Goal: Task Accomplishment & Management: Manage account settings

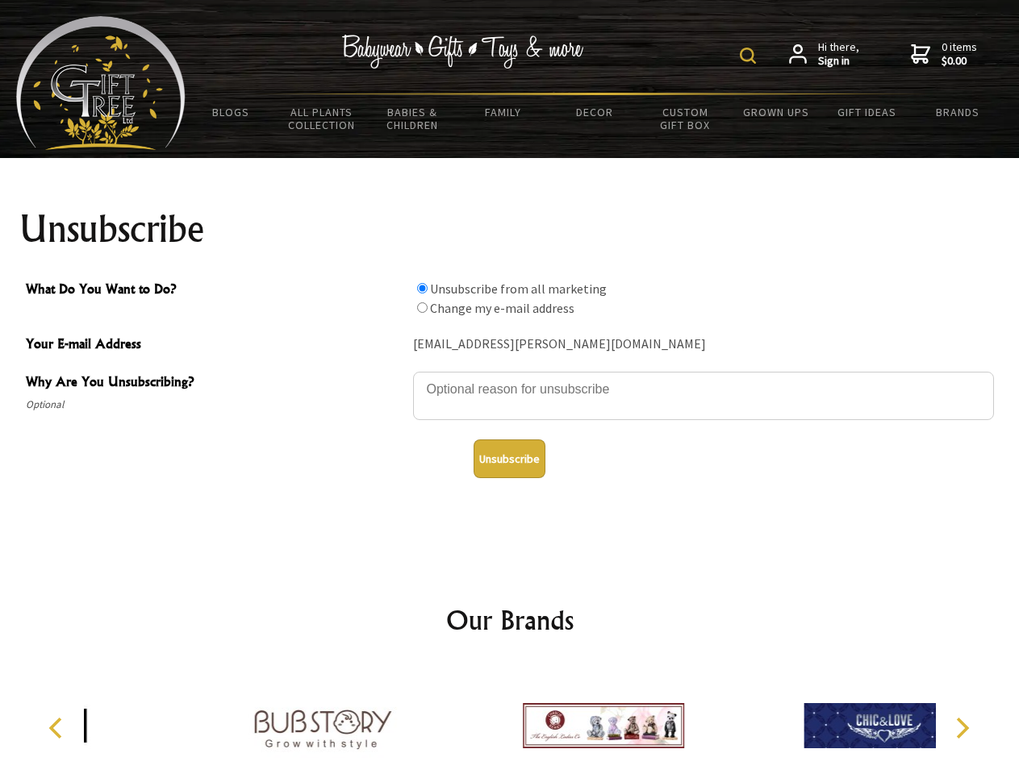
click at [750, 56] on img at bounding box center [748, 56] width 16 height 16
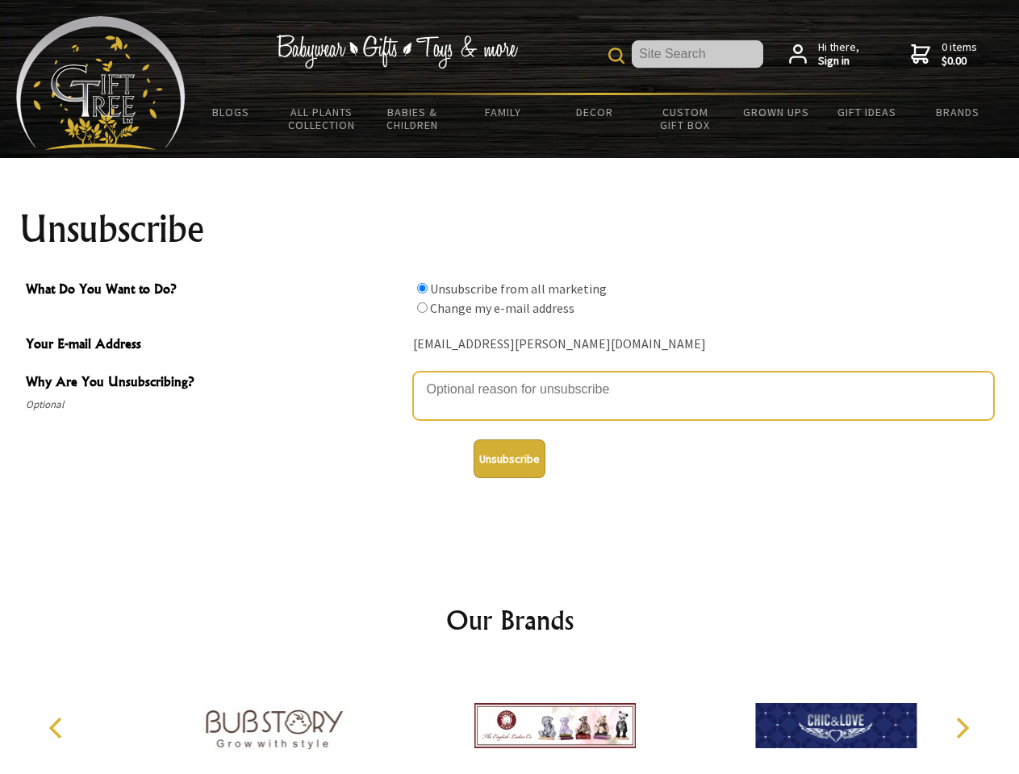
click at [510, 377] on textarea "Why Are You Unsubscribing?" at bounding box center [703, 396] width 581 height 48
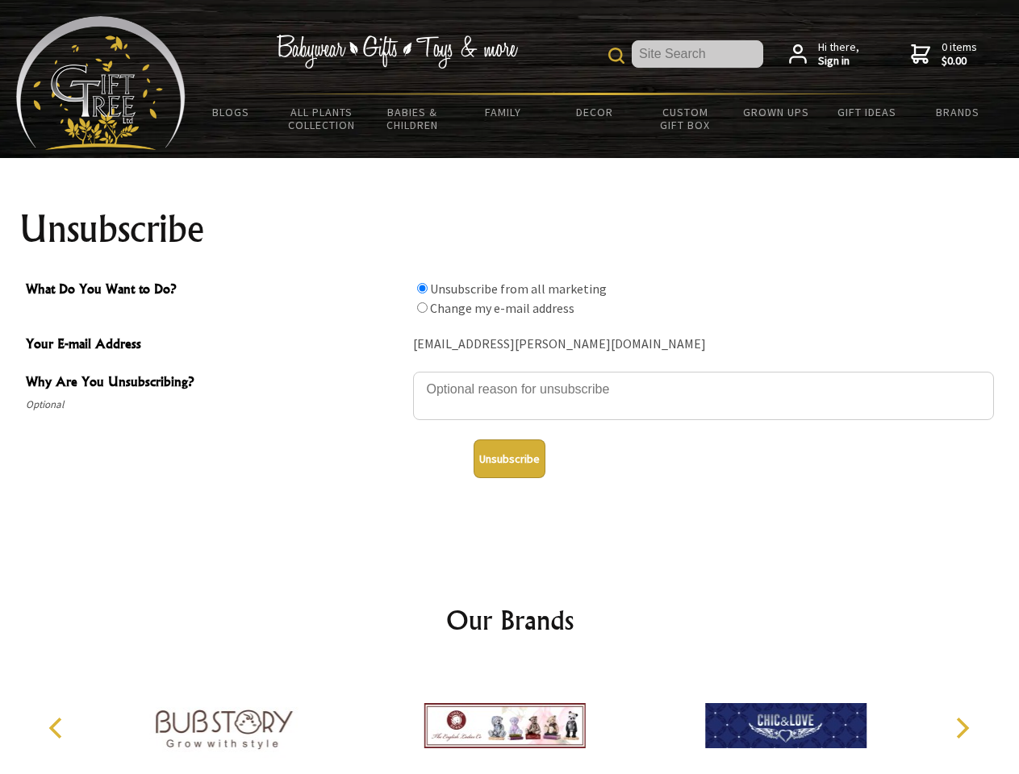
click at [422, 288] on input "What Do You Want to Do?" at bounding box center [422, 288] width 10 height 10
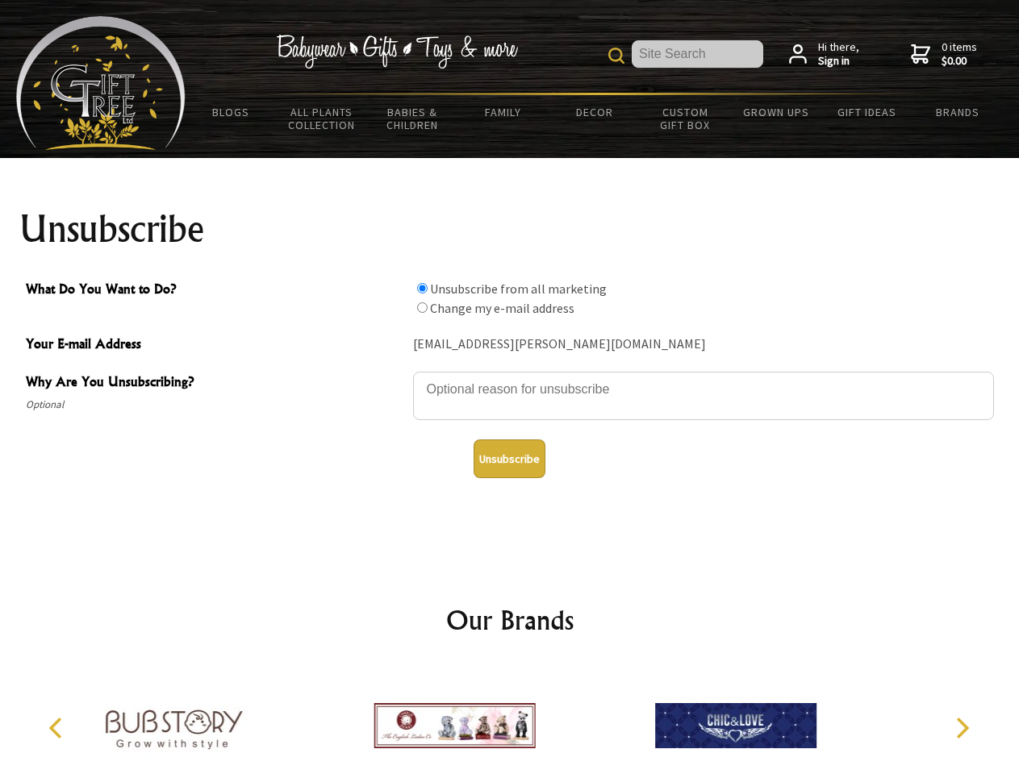
click at [422, 307] on input "What Do You Want to Do?" at bounding box center [422, 307] width 10 height 10
radio input "true"
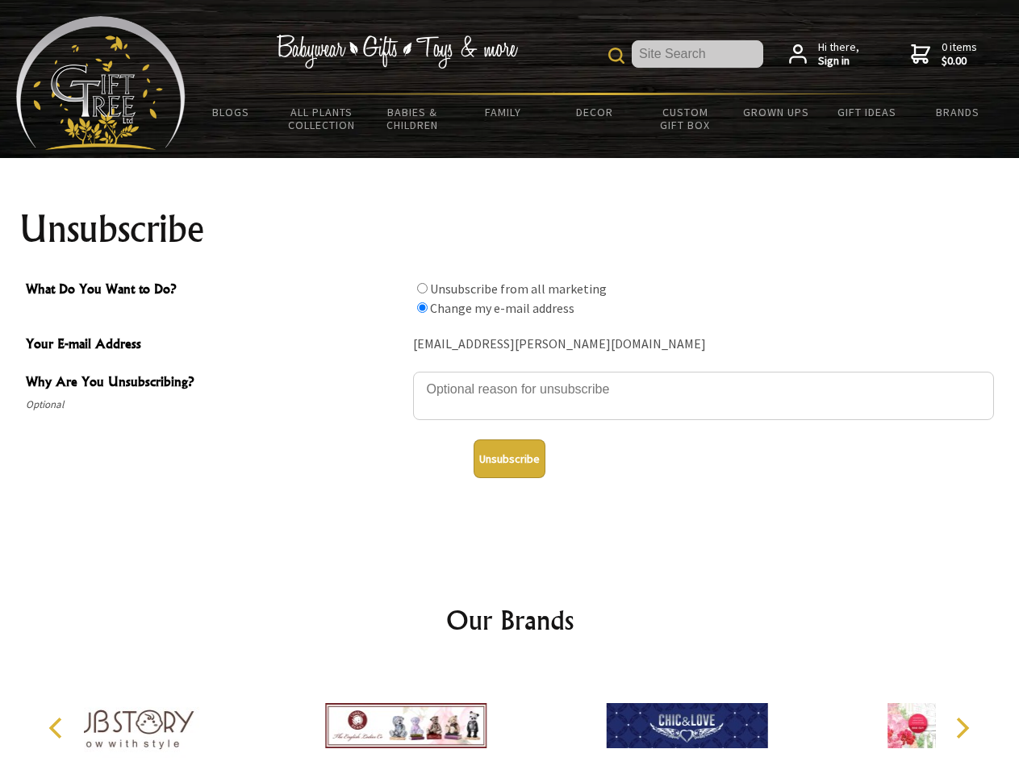
click at [509, 459] on button "Unsubscribe" at bounding box center [509, 459] width 72 height 39
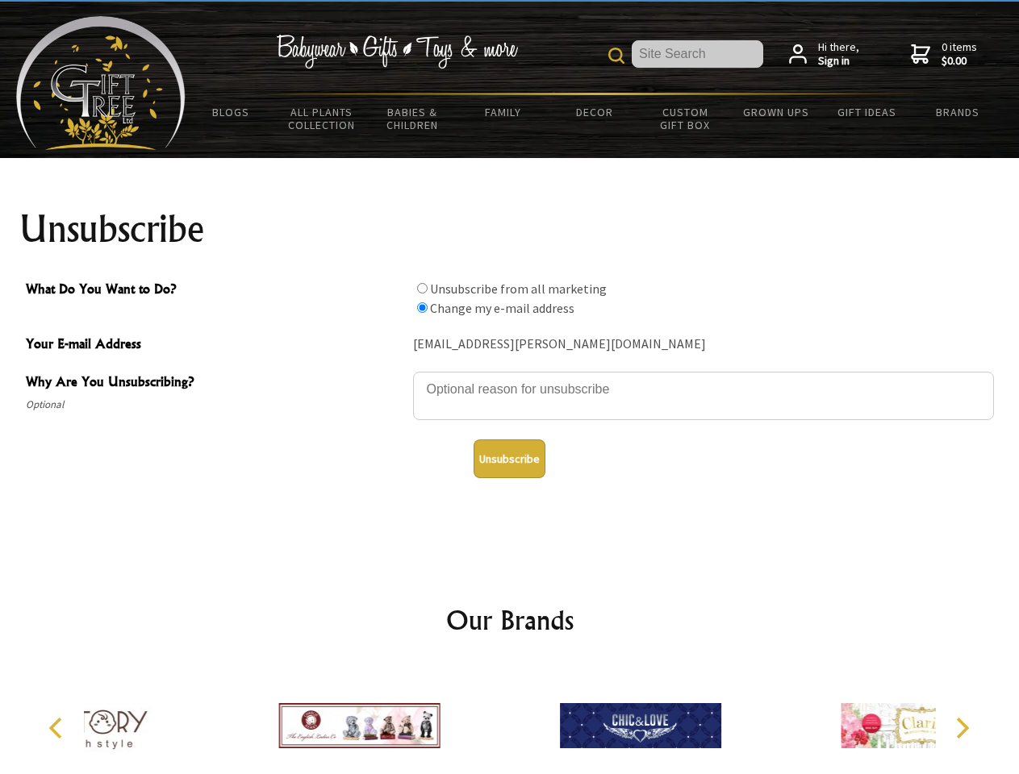
click at [58, 728] on icon "Previous" at bounding box center [57, 728] width 21 height 21
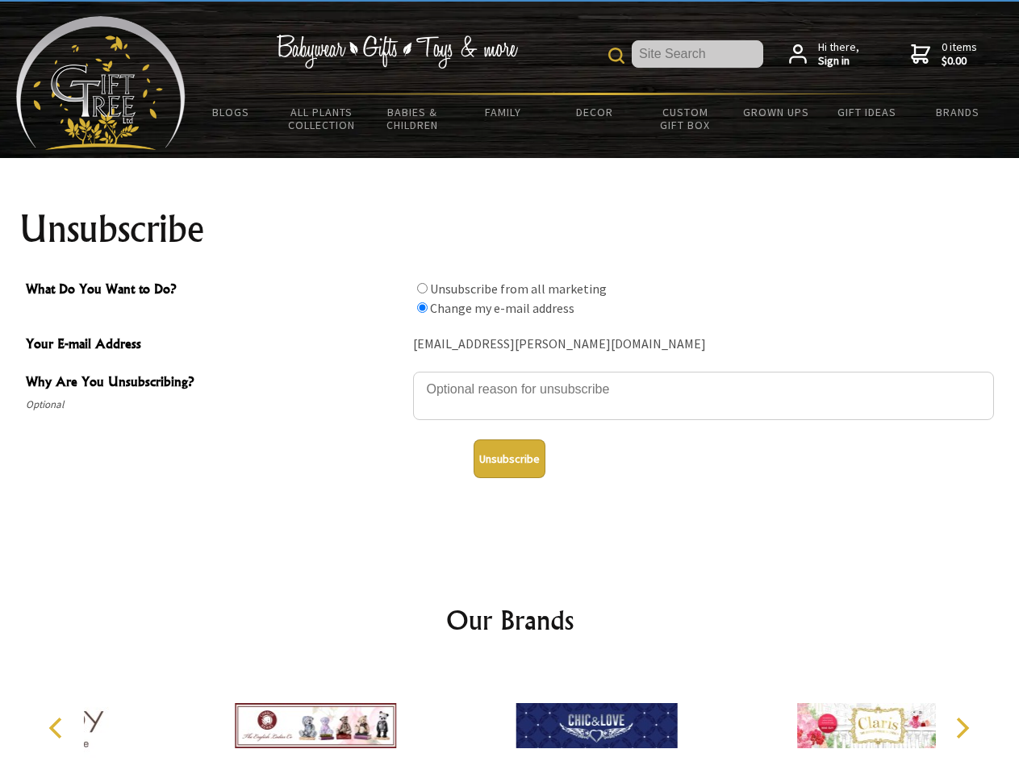
click at [961, 728] on icon "Next" at bounding box center [960, 728] width 21 height 21
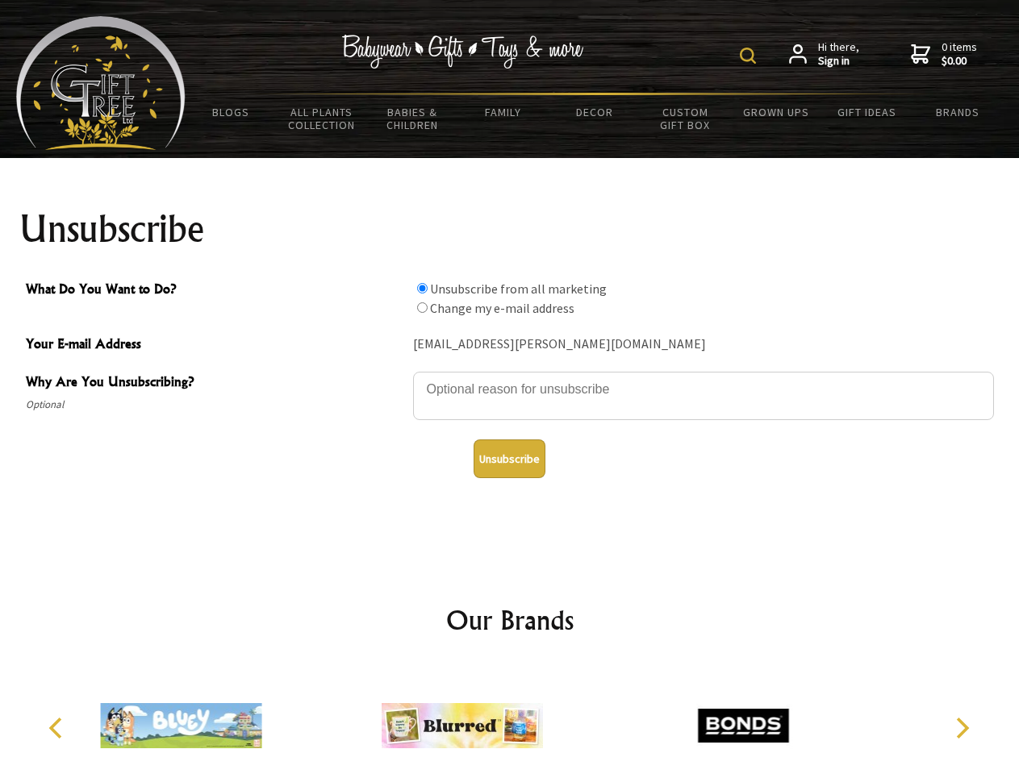
click at [750, 56] on img at bounding box center [748, 56] width 16 height 16
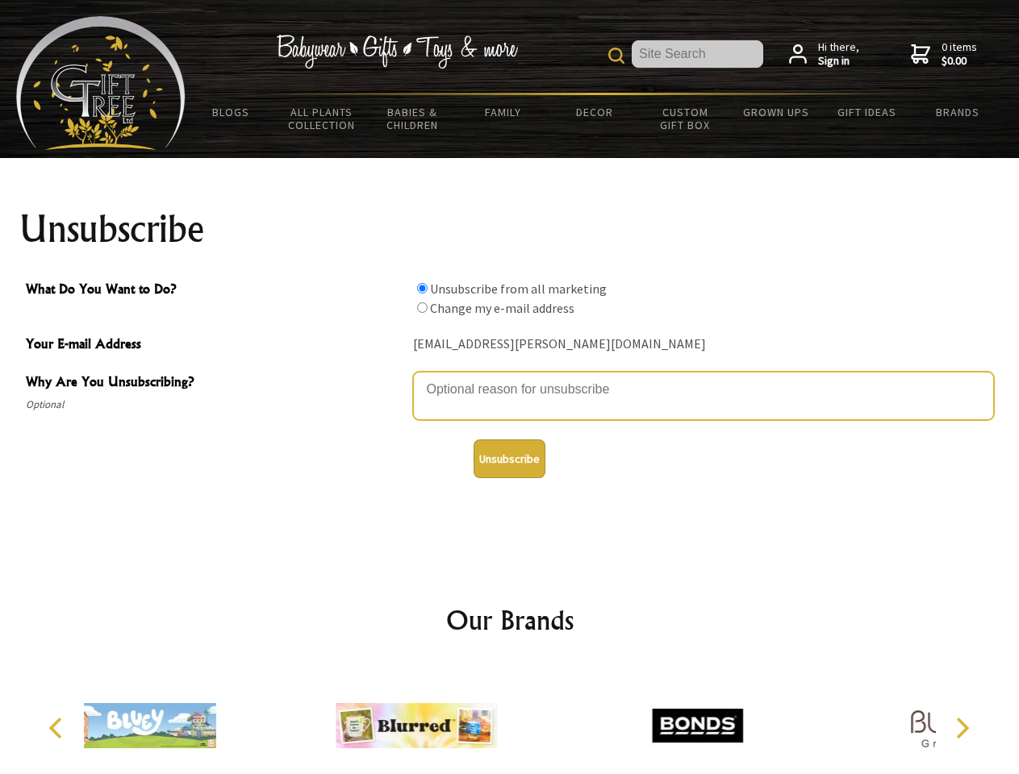
click at [510, 377] on textarea "Why Are You Unsubscribing?" at bounding box center [703, 396] width 581 height 48
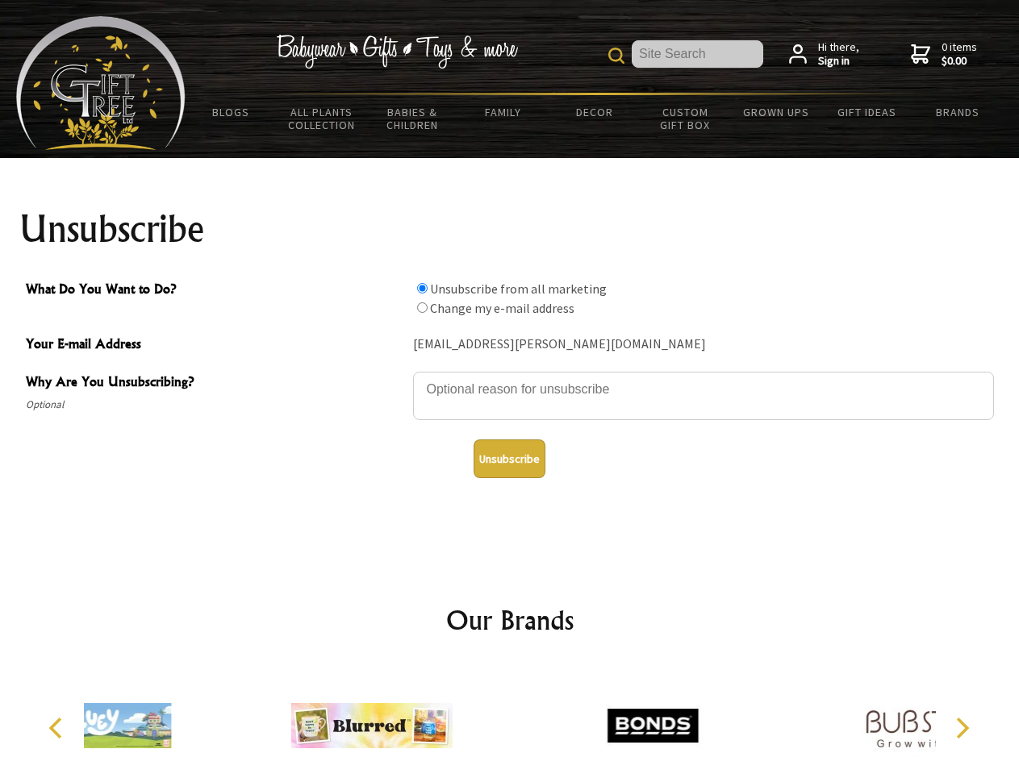
click at [422, 288] on input "What Do You Want to Do?" at bounding box center [422, 288] width 10 height 10
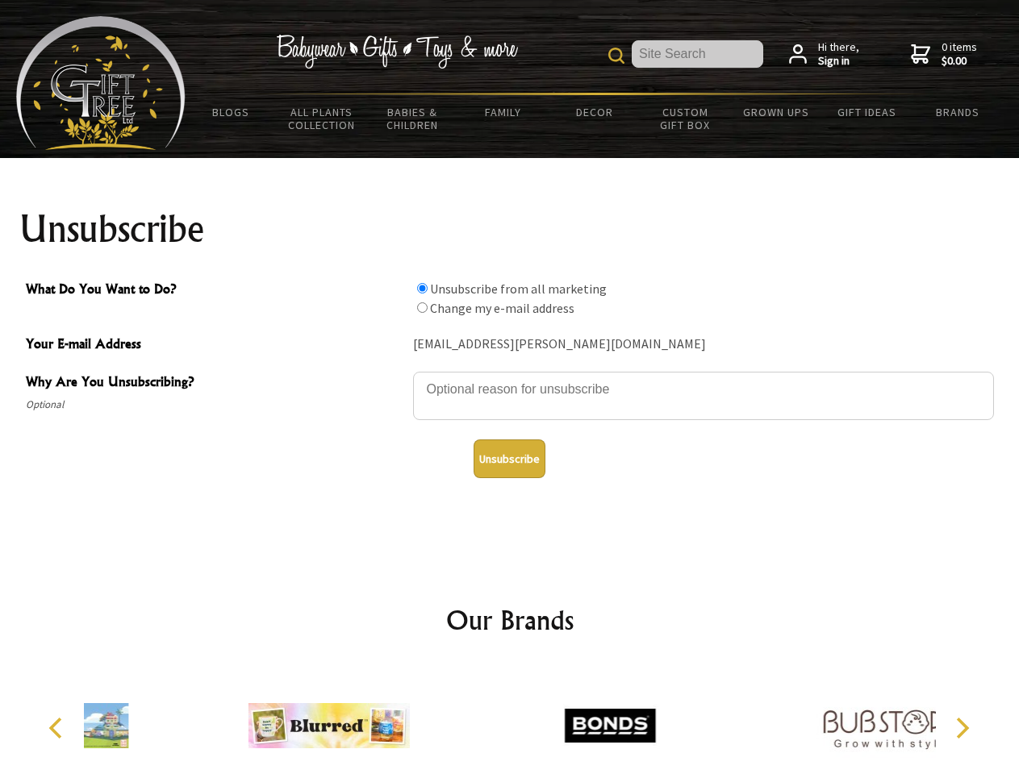
click at [422, 307] on input "What Do You Want to Do?" at bounding box center [422, 307] width 10 height 10
radio input "true"
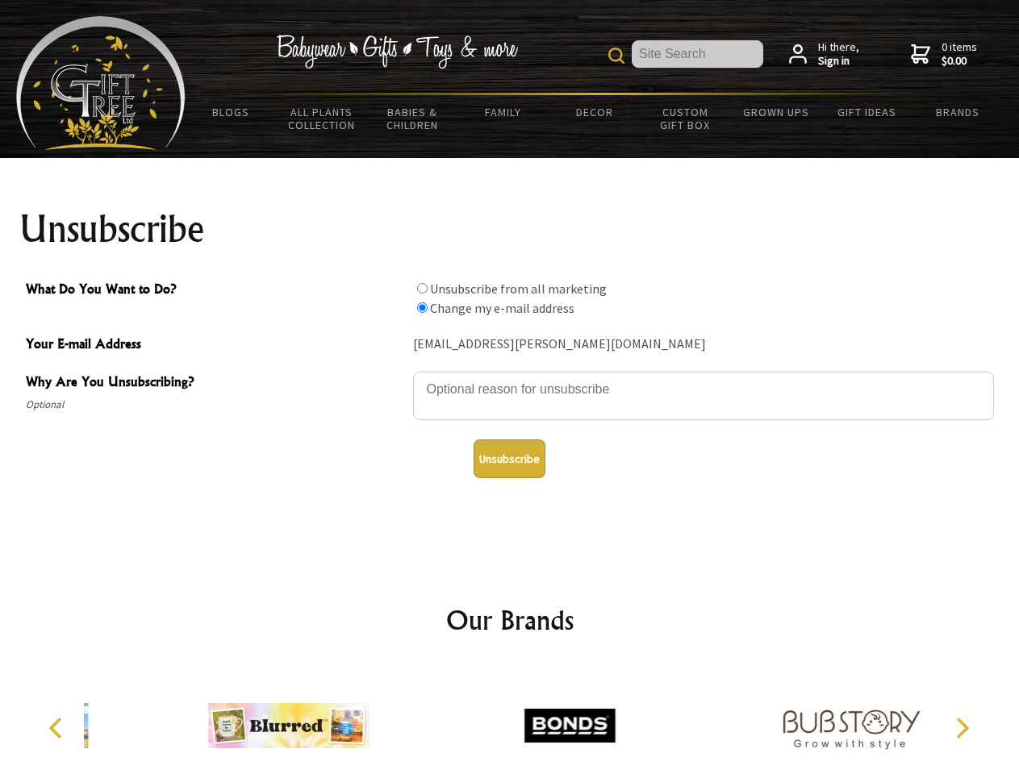
click at [509, 459] on button "Unsubscribe" at bounding box center [509, 459] width 72 height 39
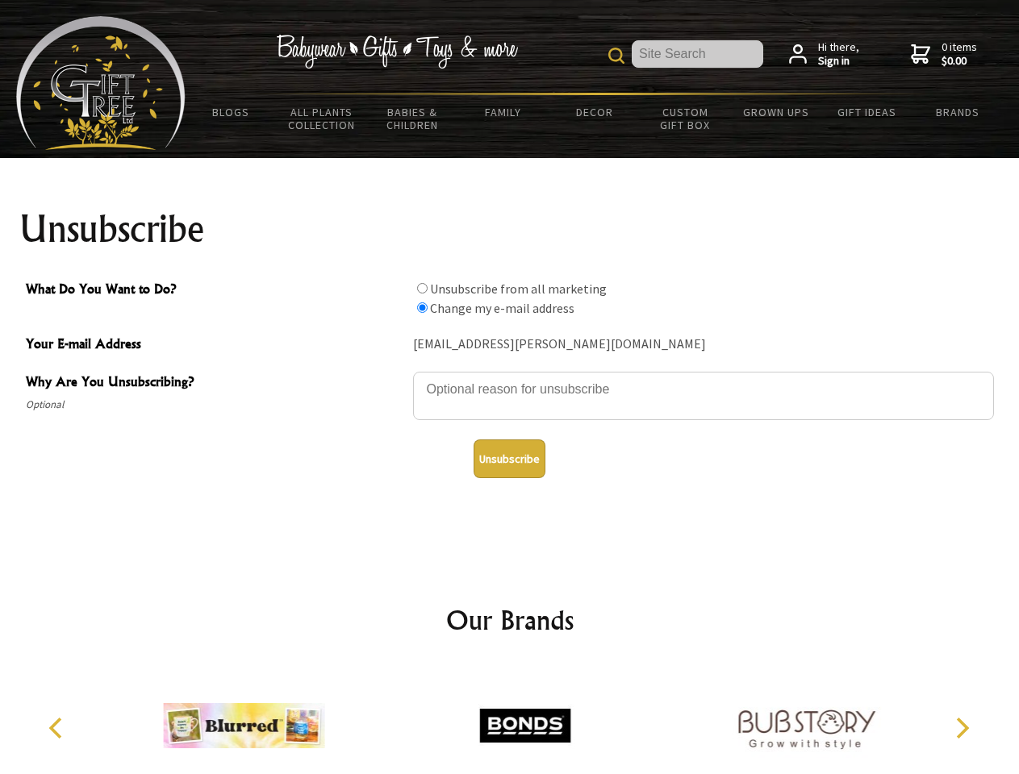
click at [510, 719] on img at bounding box center [524, 725] width 161 height 121
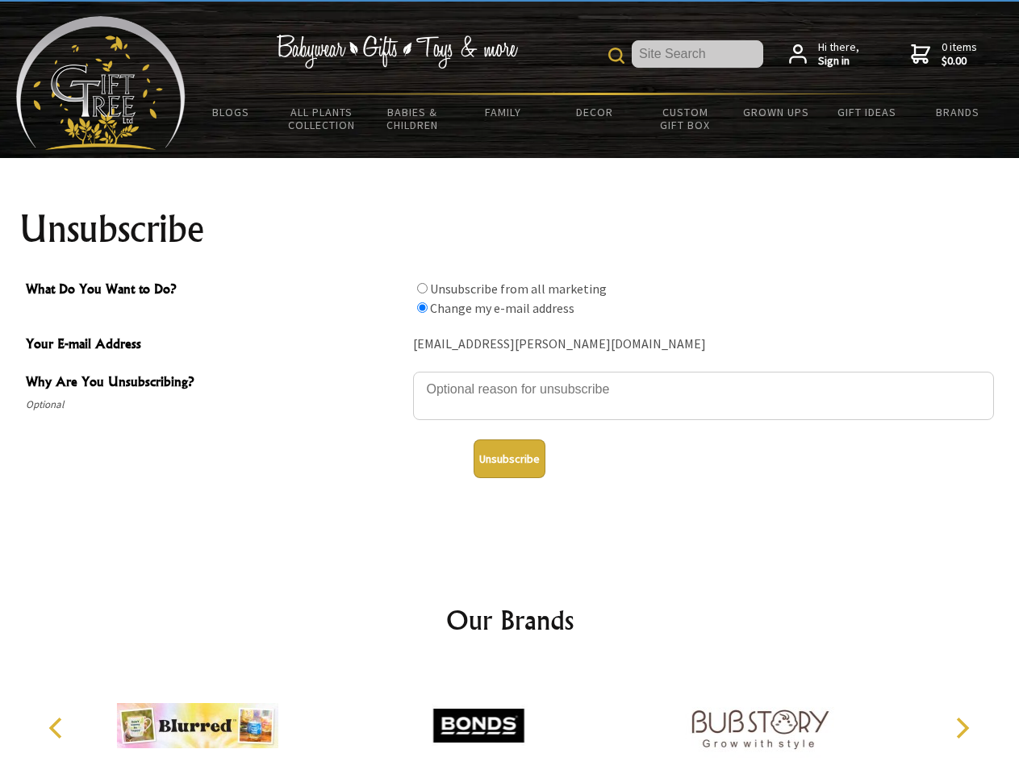
click at [58, 728] on icon "Previous" at bounding box center [57, 728] width 21 height 21
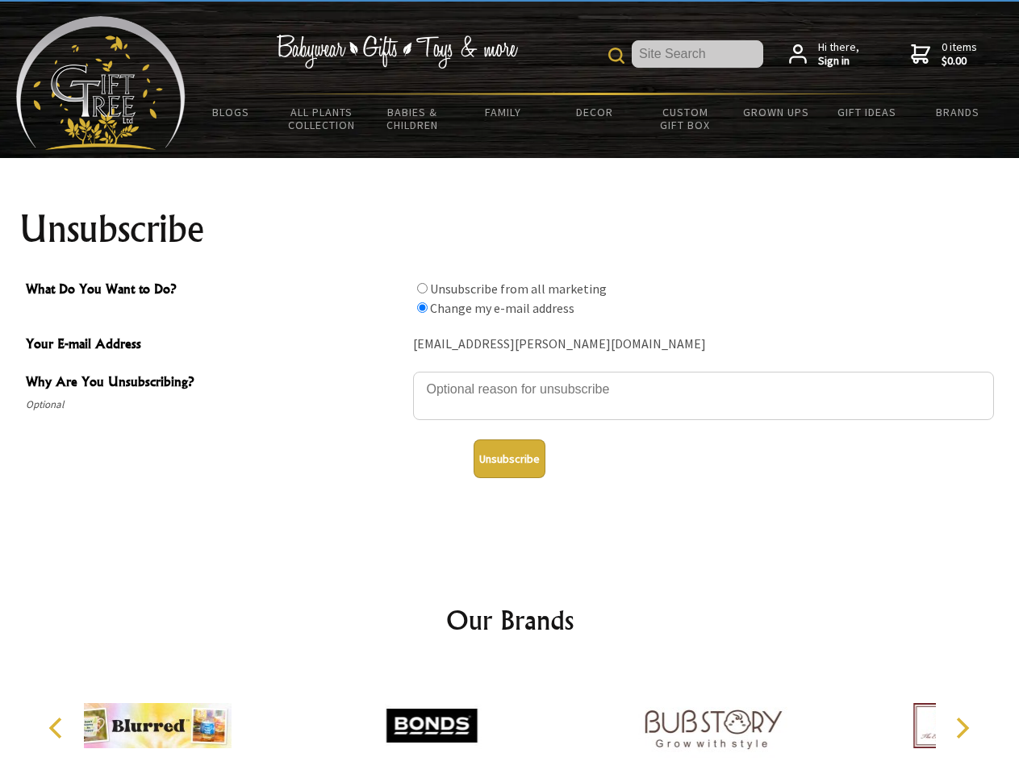
click at [961, 728] on icon "Next" at bounding box center [960, 728] width 21 height 21
